Goal: Task Accomplishment & Management: Use online tool/utility

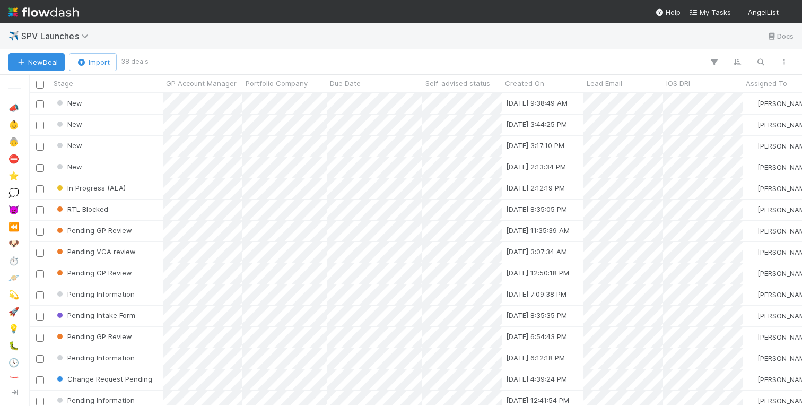
scroll to position [0, 1]
click at [117, 106] on div "New" at bounding box center [106, 103] width 112 height 21
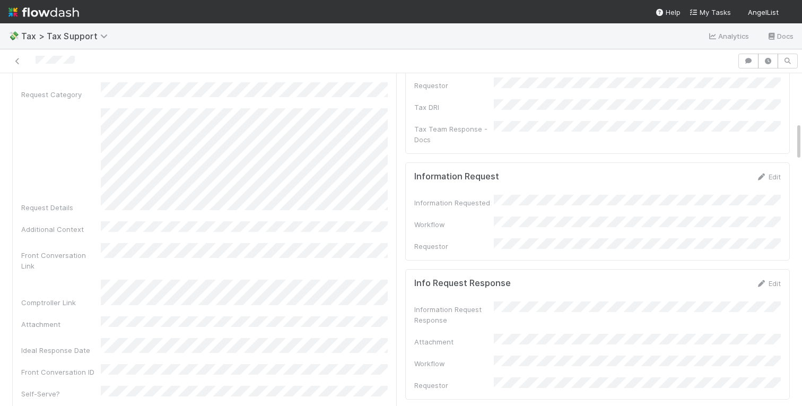
scroll to position [28, 0]
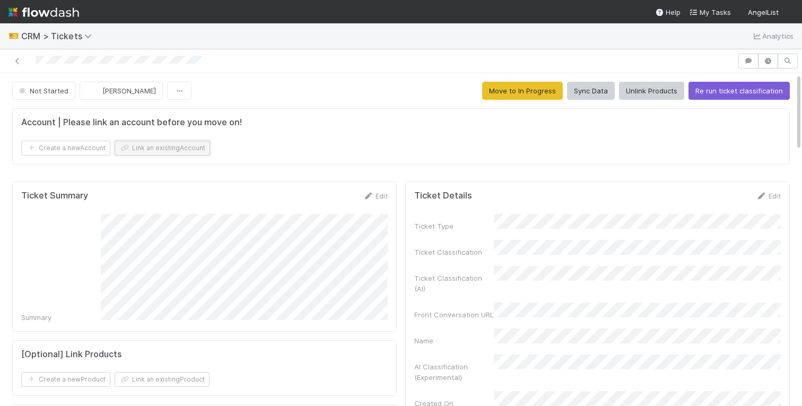
click at [179, 152] on button "Link an existing Account" at bounding box center [163, 148] width 96 height 15
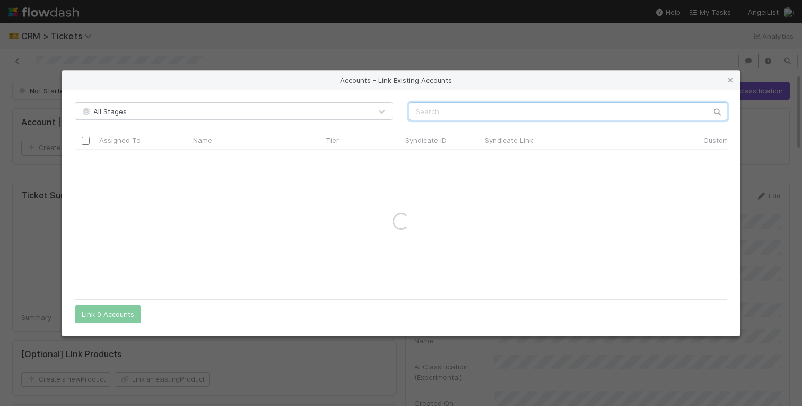
click at [454, 111] on input "text" at bounding box center [568, 111] width 318 height 18
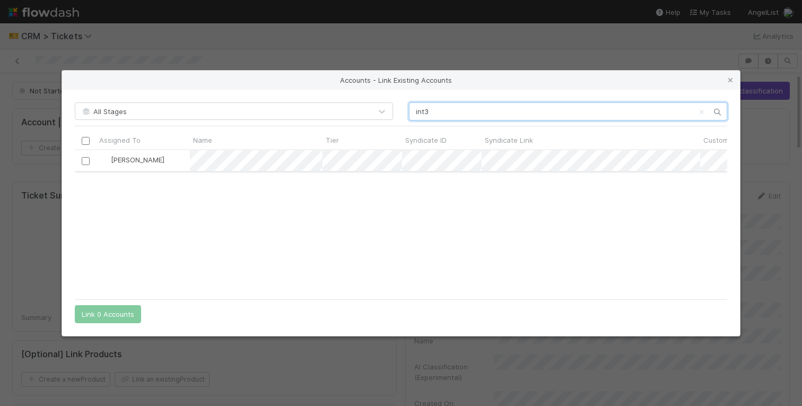
type input "int3"
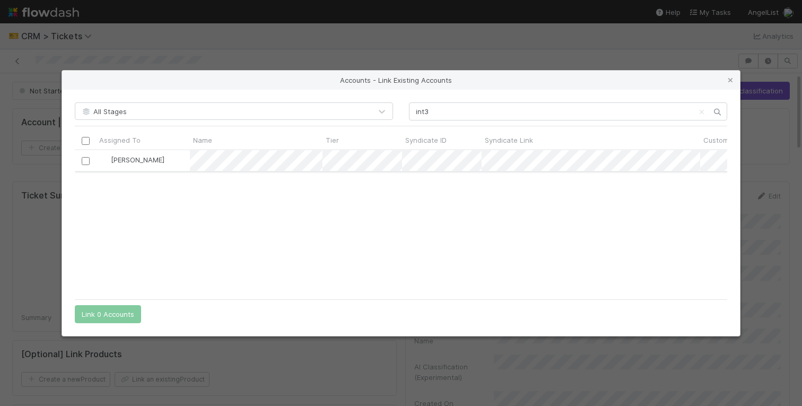
click at [87, 160] on input "checkbox" at bounding box center [86, 161] width 8 height 8
click at [119, 308] on button "Link 1 Account" at bounding box center [106, 314] width 62 height 18
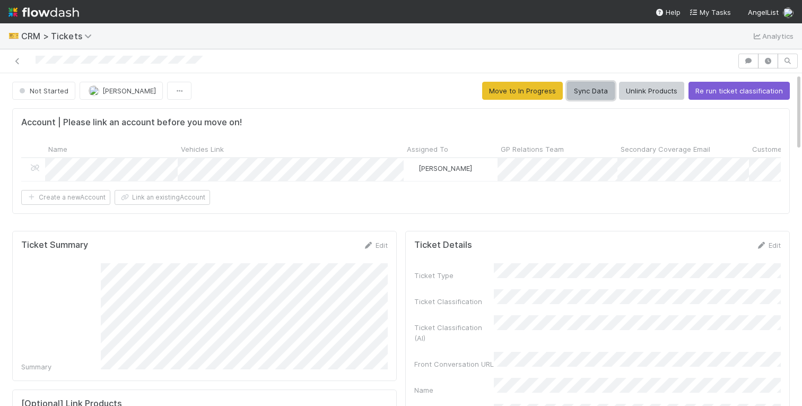
click at [588, 92] on button "Sync Data" at bounding box center [591, 91] width 48 height 18
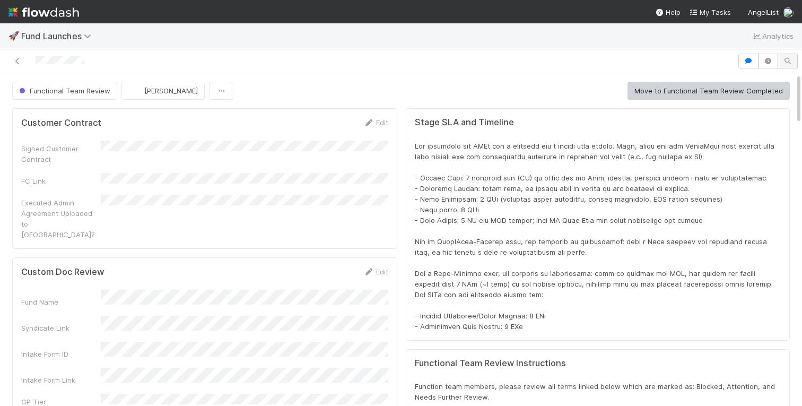
scroll to position [1, 1]
click at [746, 55] on button "button" at bounding box center [749, 61] width 20 height 15
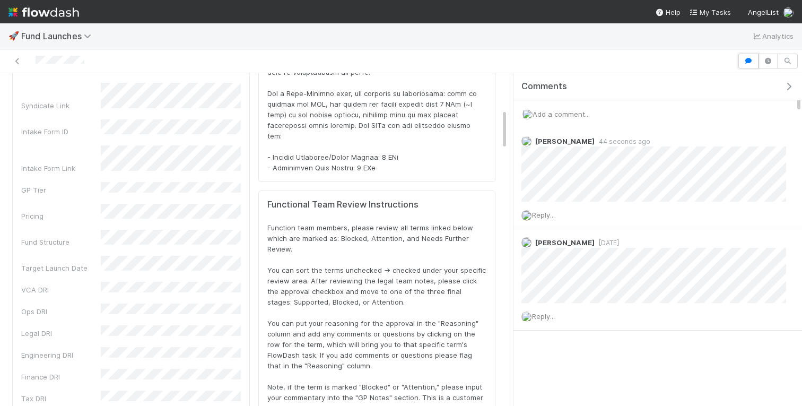
scroll to position [241, 0]
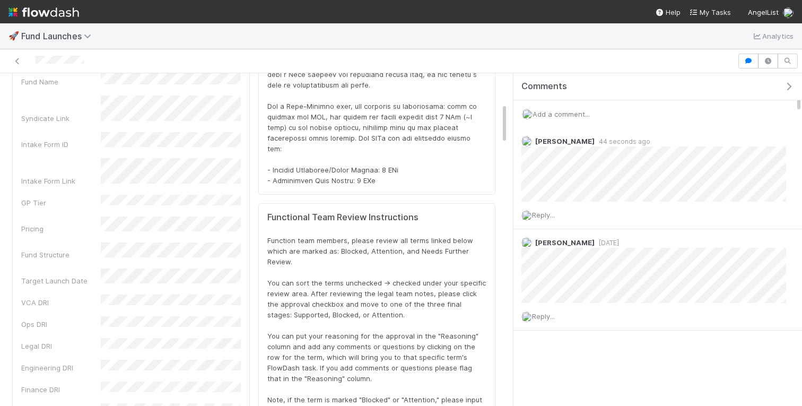
click at [785, 83] on icon "button" at bounding box center [789, 86] width 11 height 8
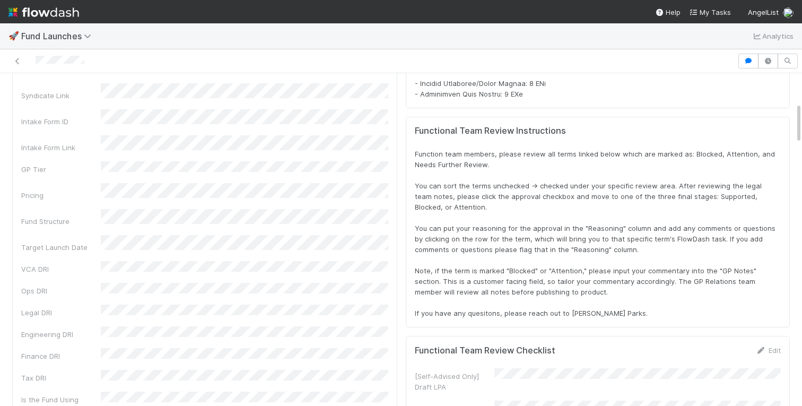
scroll to position [0, 0]
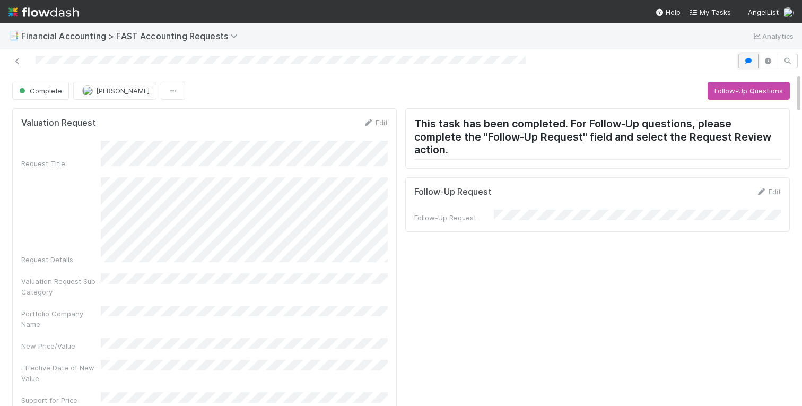
click at [747, 54] on button "button" at bounding box center [749, 61] width 20 height 15
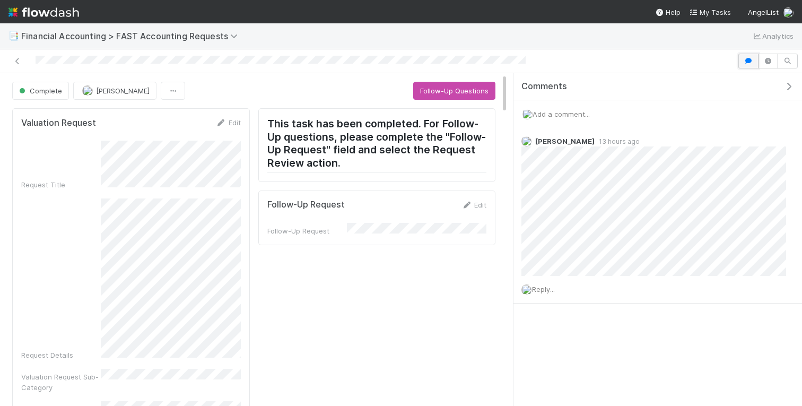
click at [749, 59] on icon "button" at bounding box center [748, 61] width 11 height 6
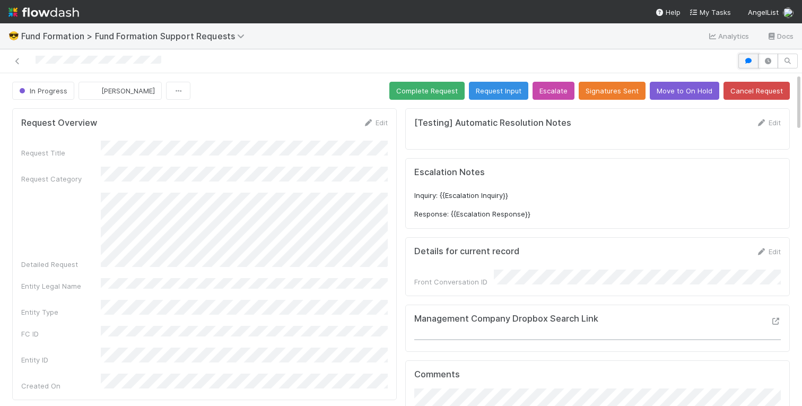
click at [748, 58] on icon "button" at bounding box center [748, 61] width 11 height 6
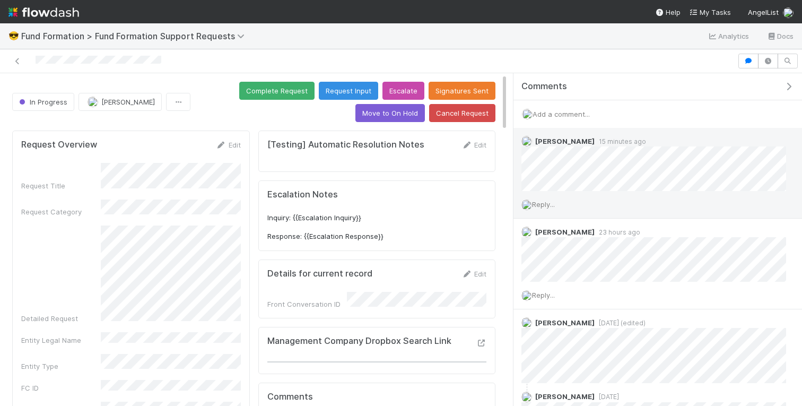
click at [548, 204] on span "Reply..." at bounding box center [543, 204] width 23 height 8
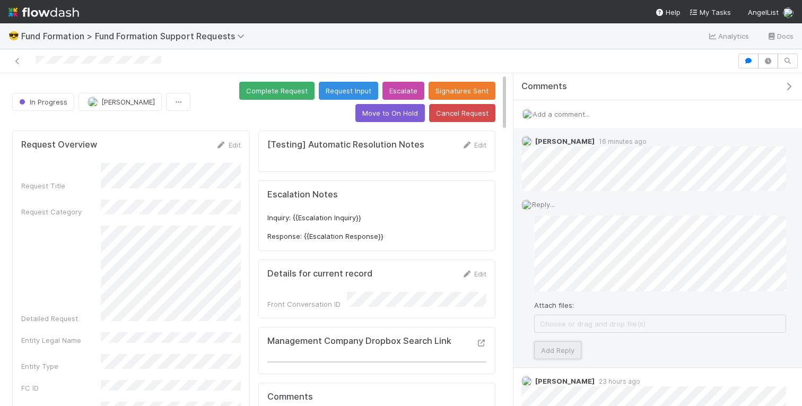
click at [557, 348] on button "Add Reply" at bounding box center [557, 350] width 47 height 18
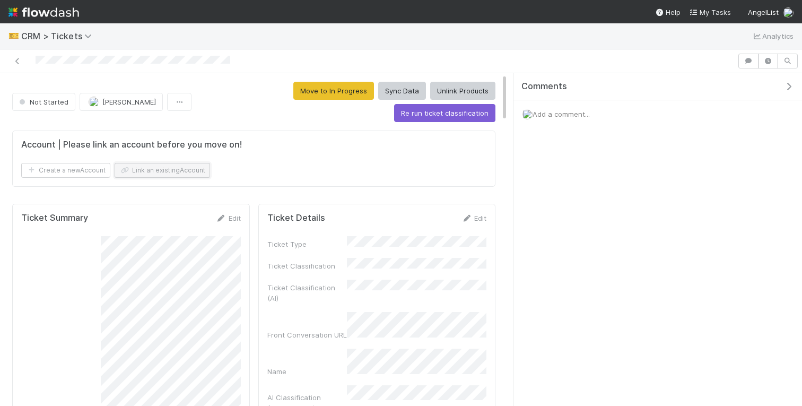
click at [162, 174] on button "Link an existing Account" at bounding box center [163, 170] width 96 height 15
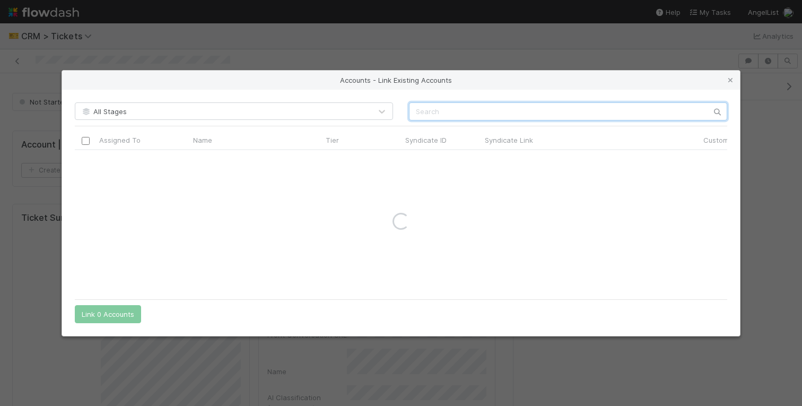
click at [479, 106] on input "text" at bounding box center [568, 111] width 318 height 18
type input "contrary capital"
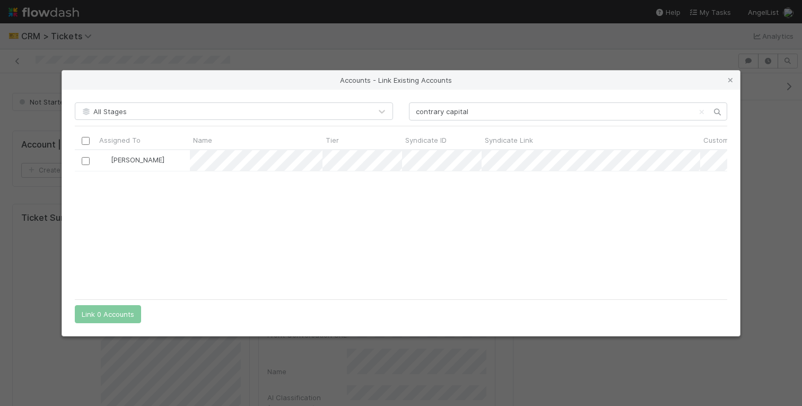
click at [576, 41] on div "Accounts - Link Existing Accounts All Stages contrary capital Assigned To Name …" at bounding box center [401, 203] width 802 height 406
click at [730, 79] on icon at bounding box center [730, 80] width 11 height 7
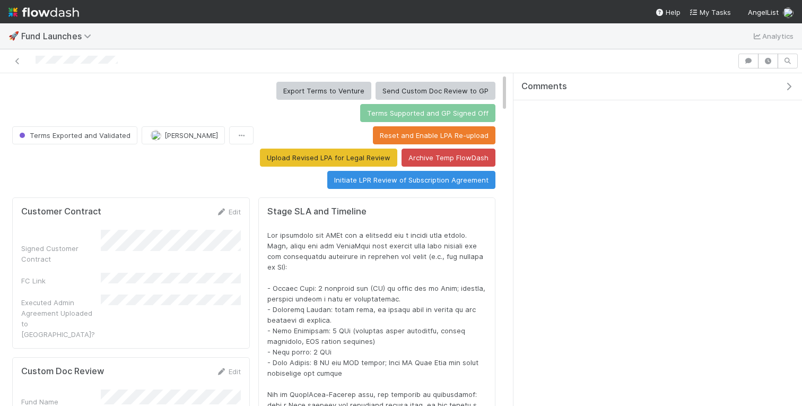
scroll to position [215, 465]
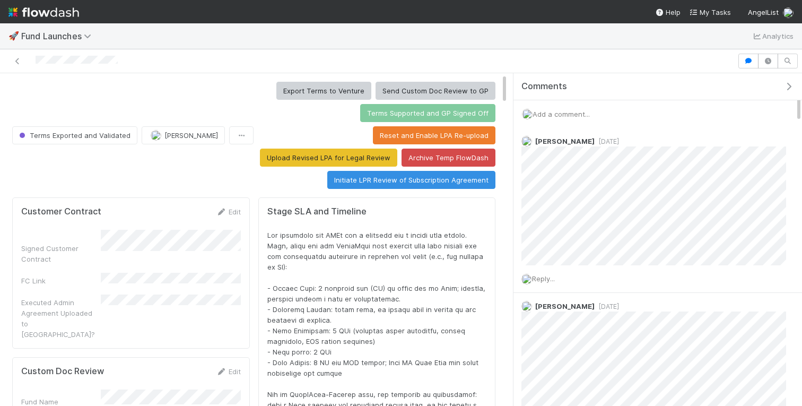
click at [791, 87] on icon "button" at bounding box center [789, 86] width 11 height 8
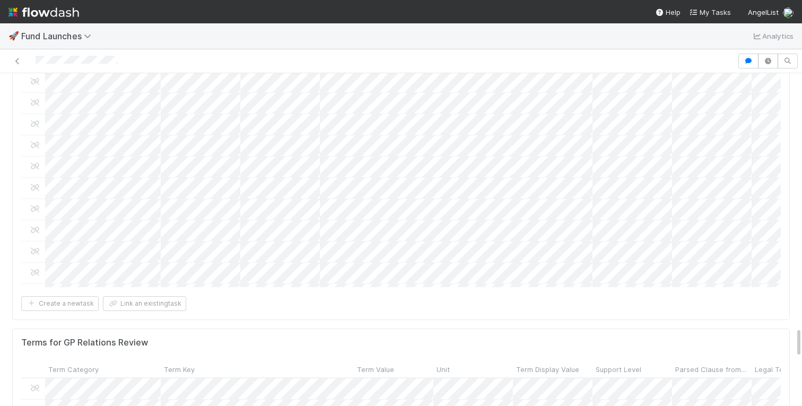
scroll to position [2710, 0]
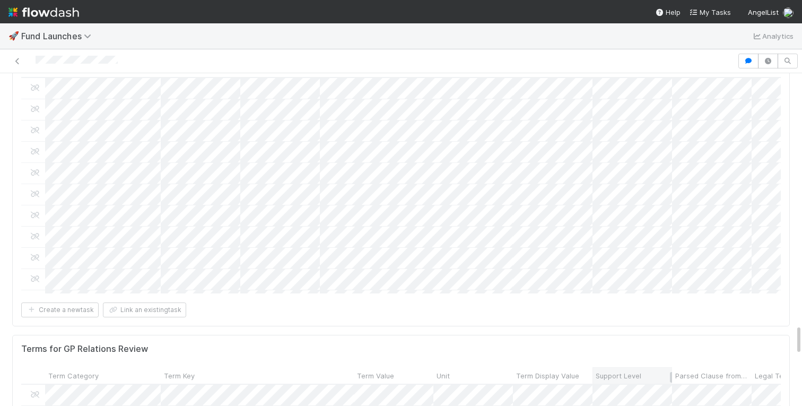
click at [629, 370] on span "Support Level" at bounding box center [619, 375] width 46 height 11
click at [631, 185] on div "Sort Last → First" at bounding box center [656, 186] width 121 height 16
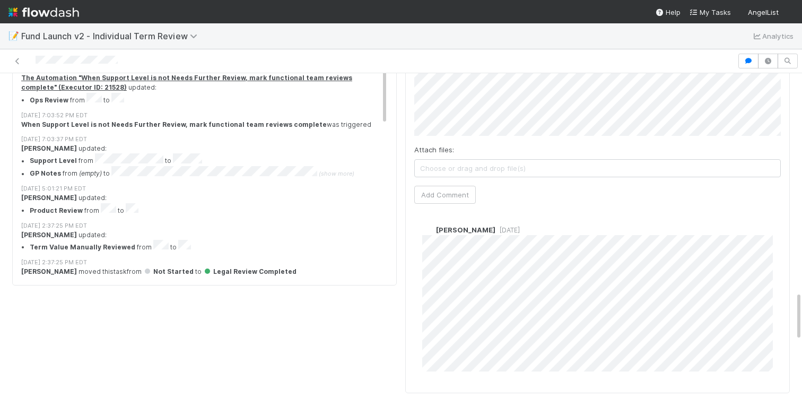
scroll to position [298, 0]
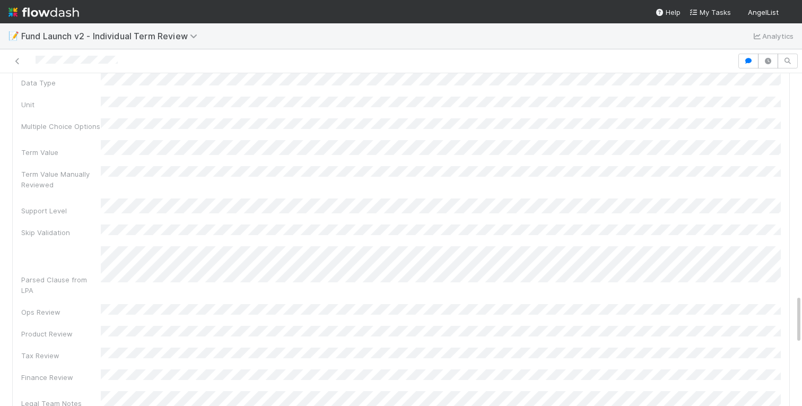
scroll to position [1490, 0]
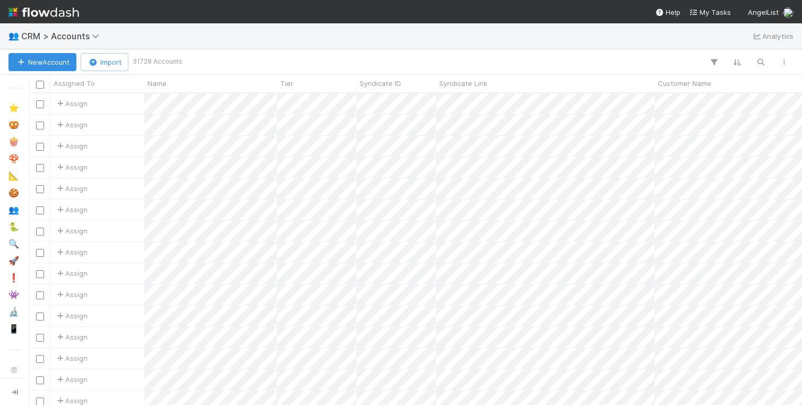
scroll to position [0, 1]
click at [769, 63] on button "button" at bounding box center [760, 62] width 19 height 14
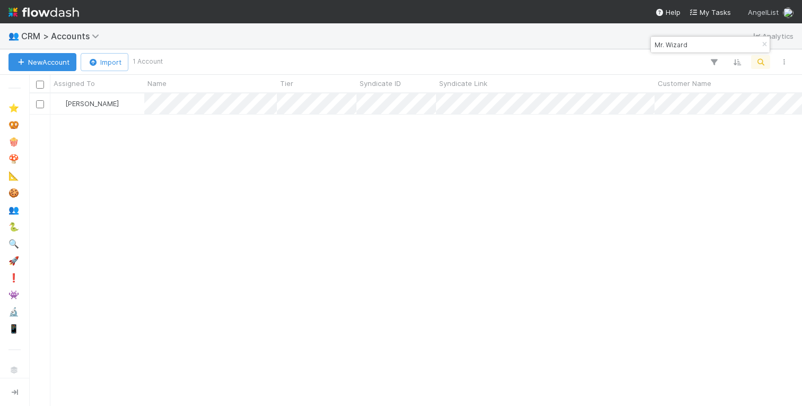
scroll to position [312, 773]
type input "Mr. Wizard"
click at [116, 110] on div "[PERSON_NAME]" at bounding box center [97, 103] width 94 height 21
